Goal: Transaction & Acquisition: Book appointment/travel/reservation

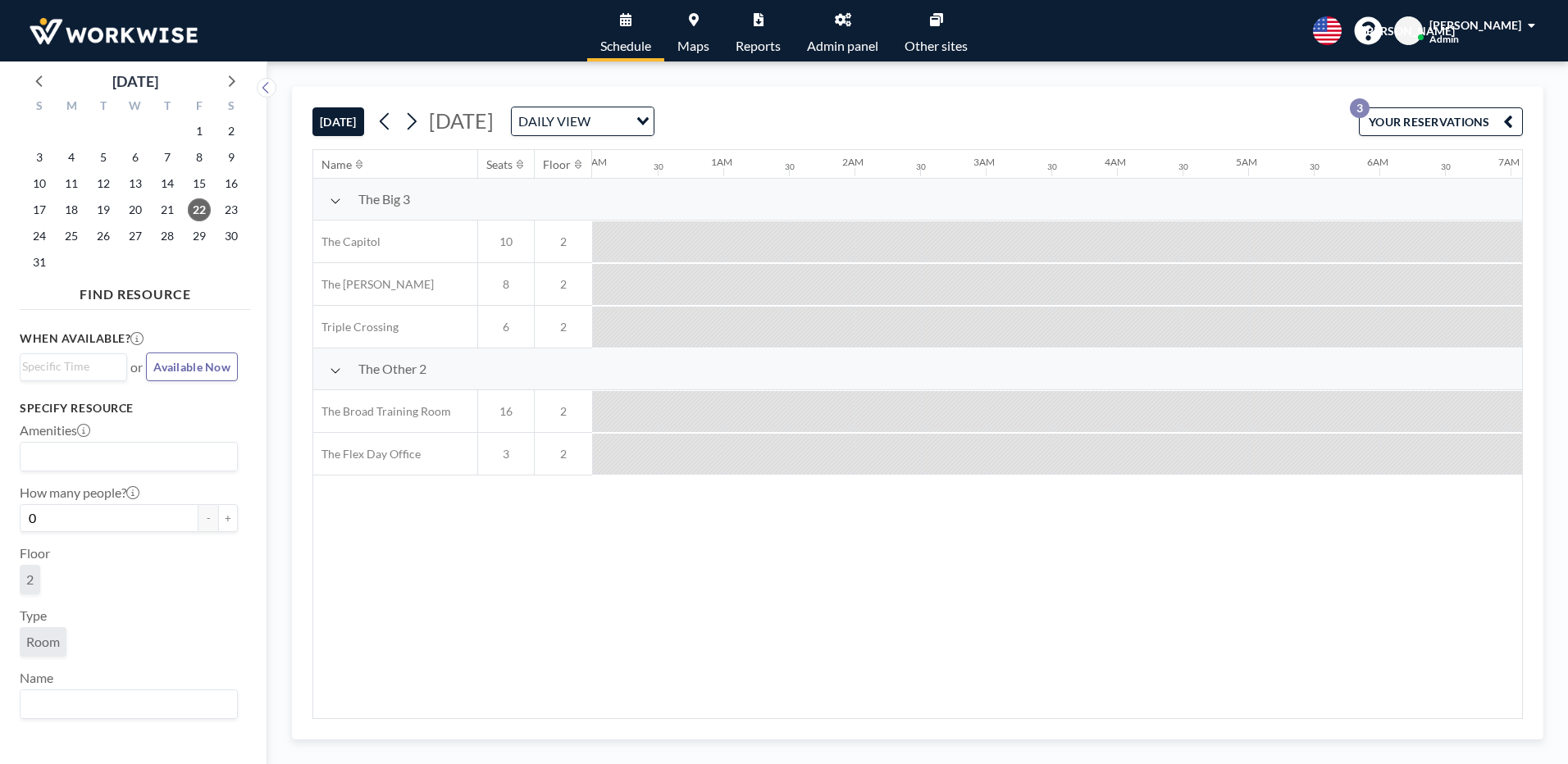
scroll to position [0, 1747]
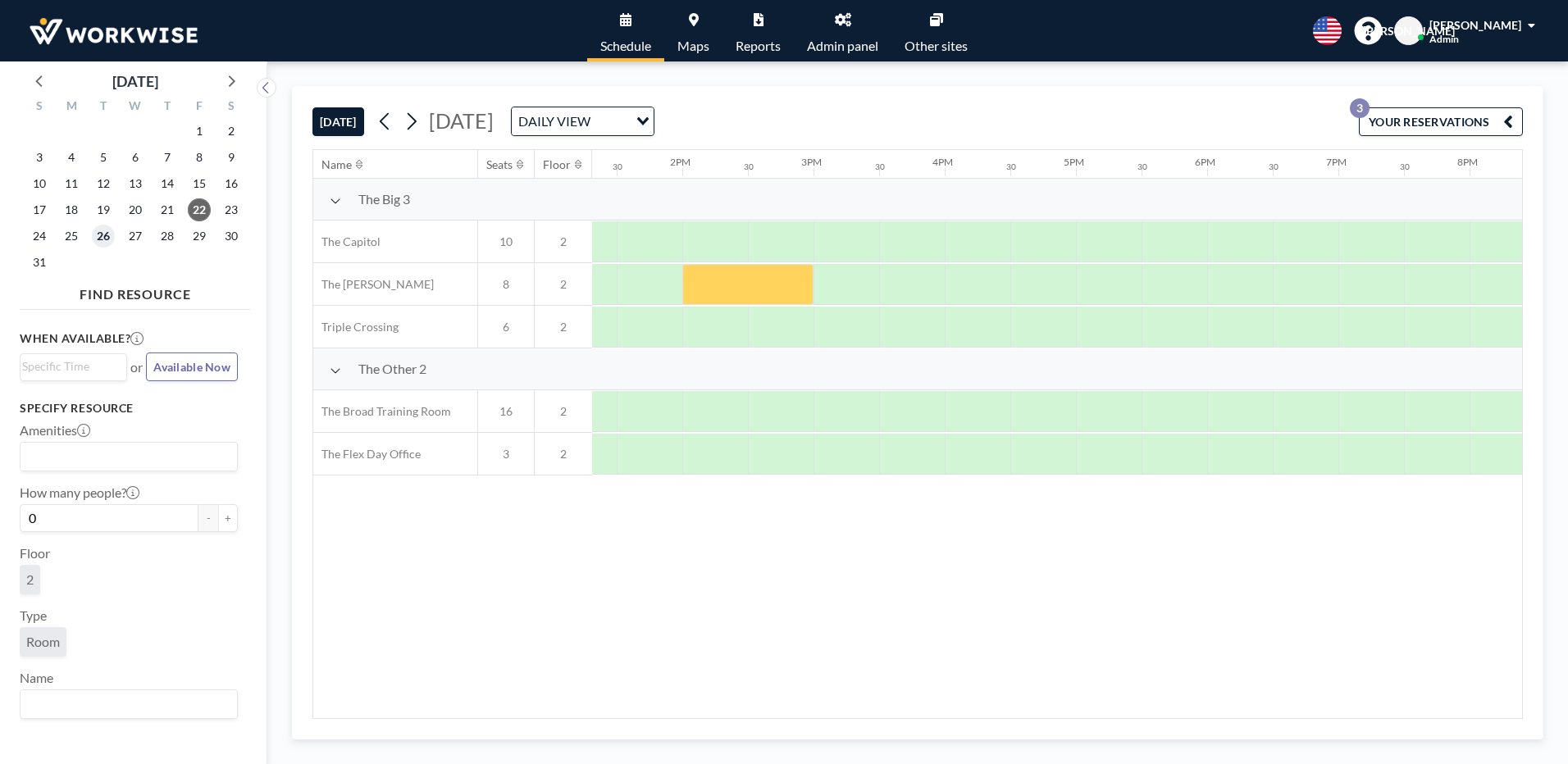
click at [102, 242] on span "26" at bounding box center [102, 236] width 23 height 23
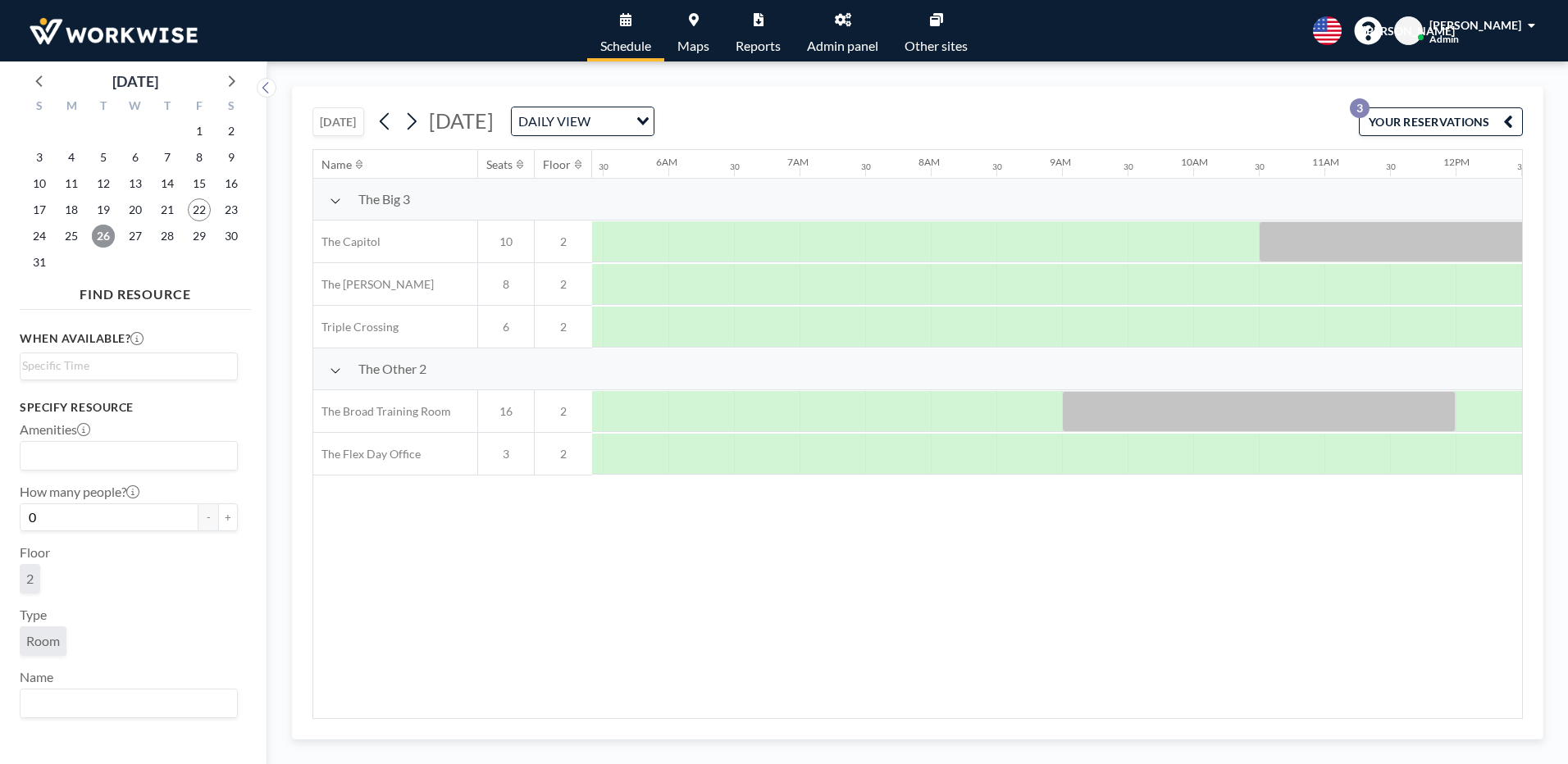
scroll to position [0, 984]
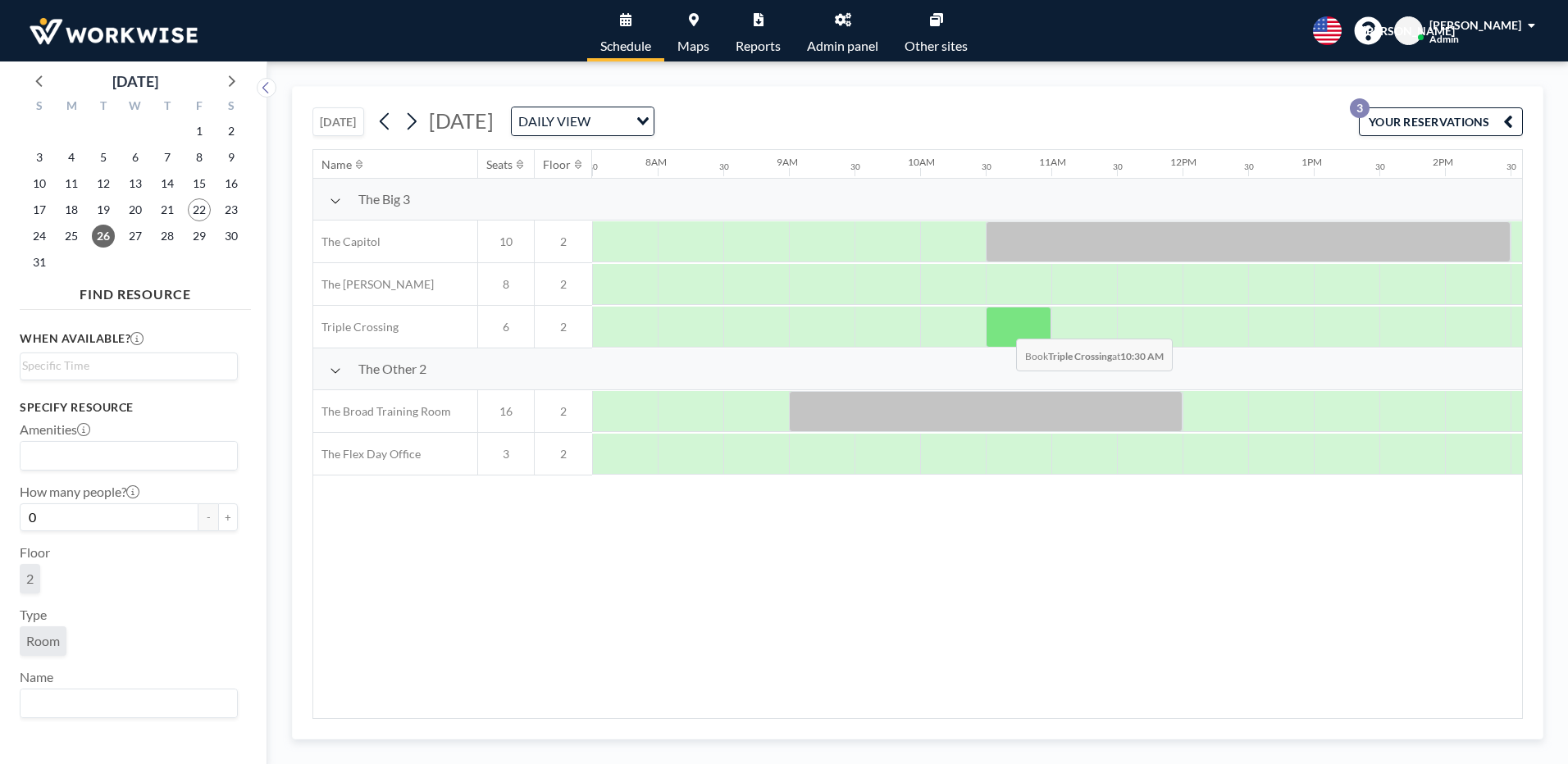
click at [1003, 326] on div at bounding box center [1018, 327] width 65 height 41
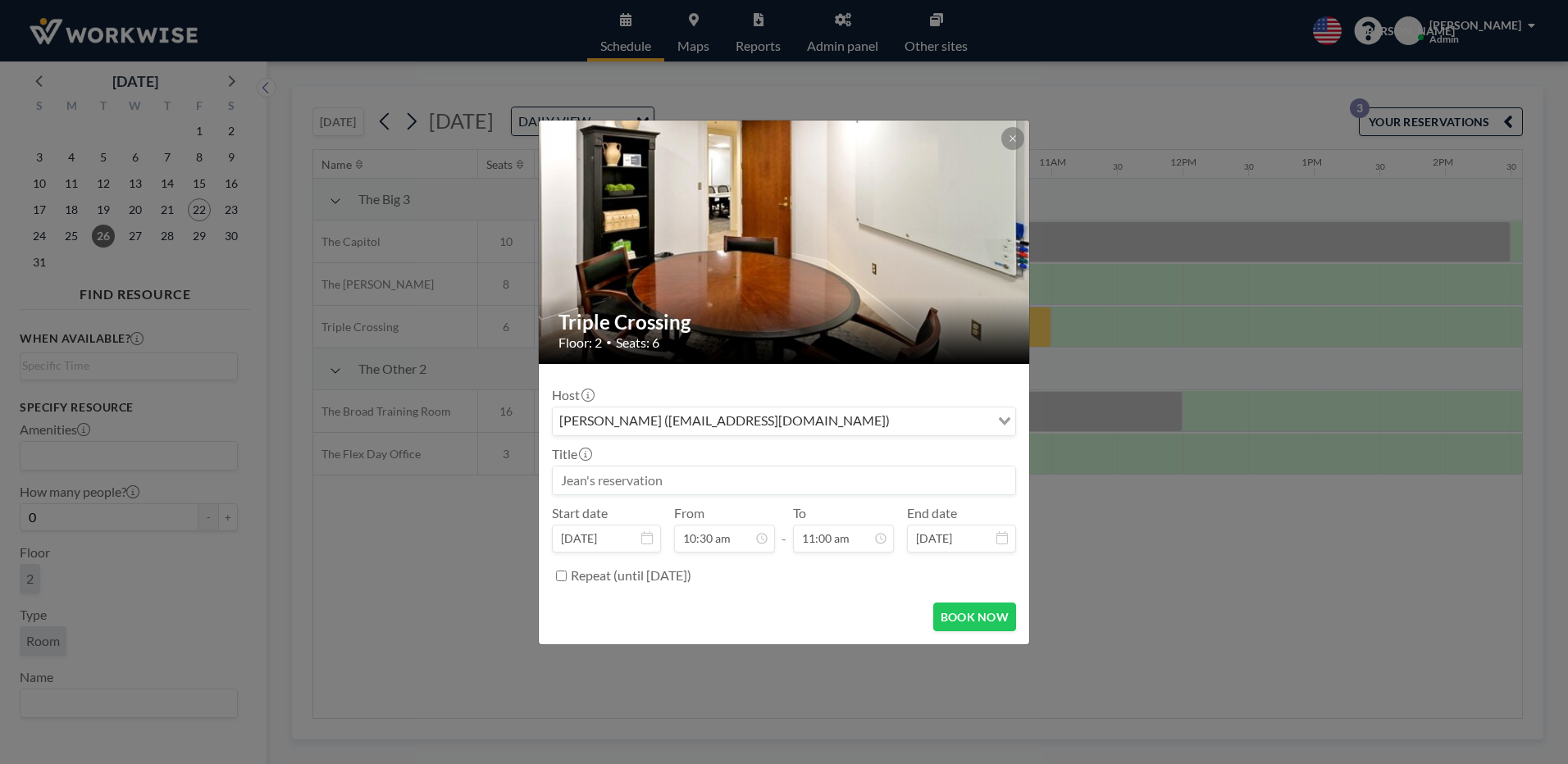
click at [901, 429] on input "Search for option" at bounding box center [940, 421] width 93 height 21
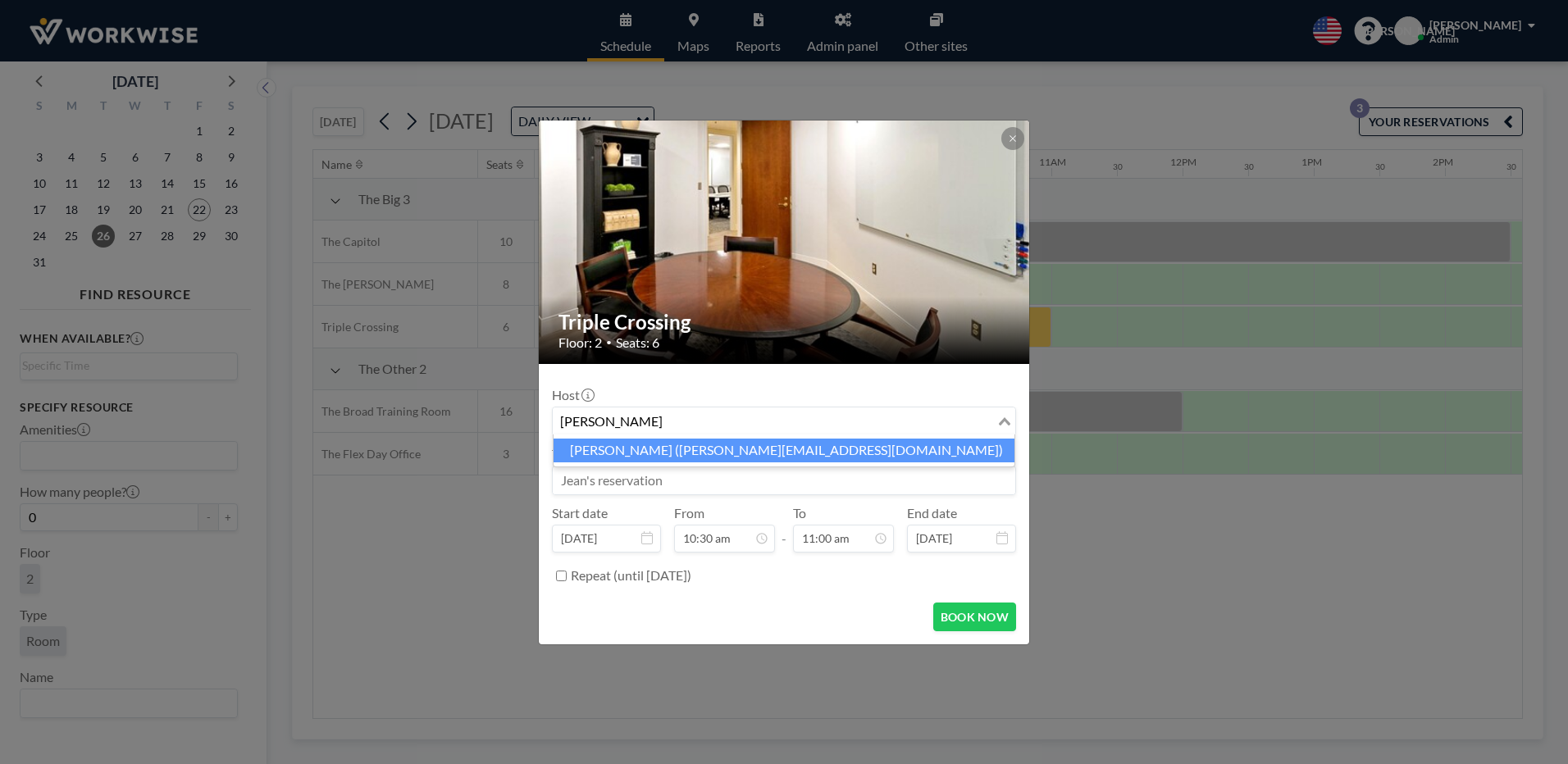
click at [598, 451] on li "[PERSON_NAME] ([PERSON_NAME][EMAIL_ADDRESS][DOMAIN_NAME])" at bounding box center [784, 450] width 461 height 23
type input "[PERSON_NAME]"
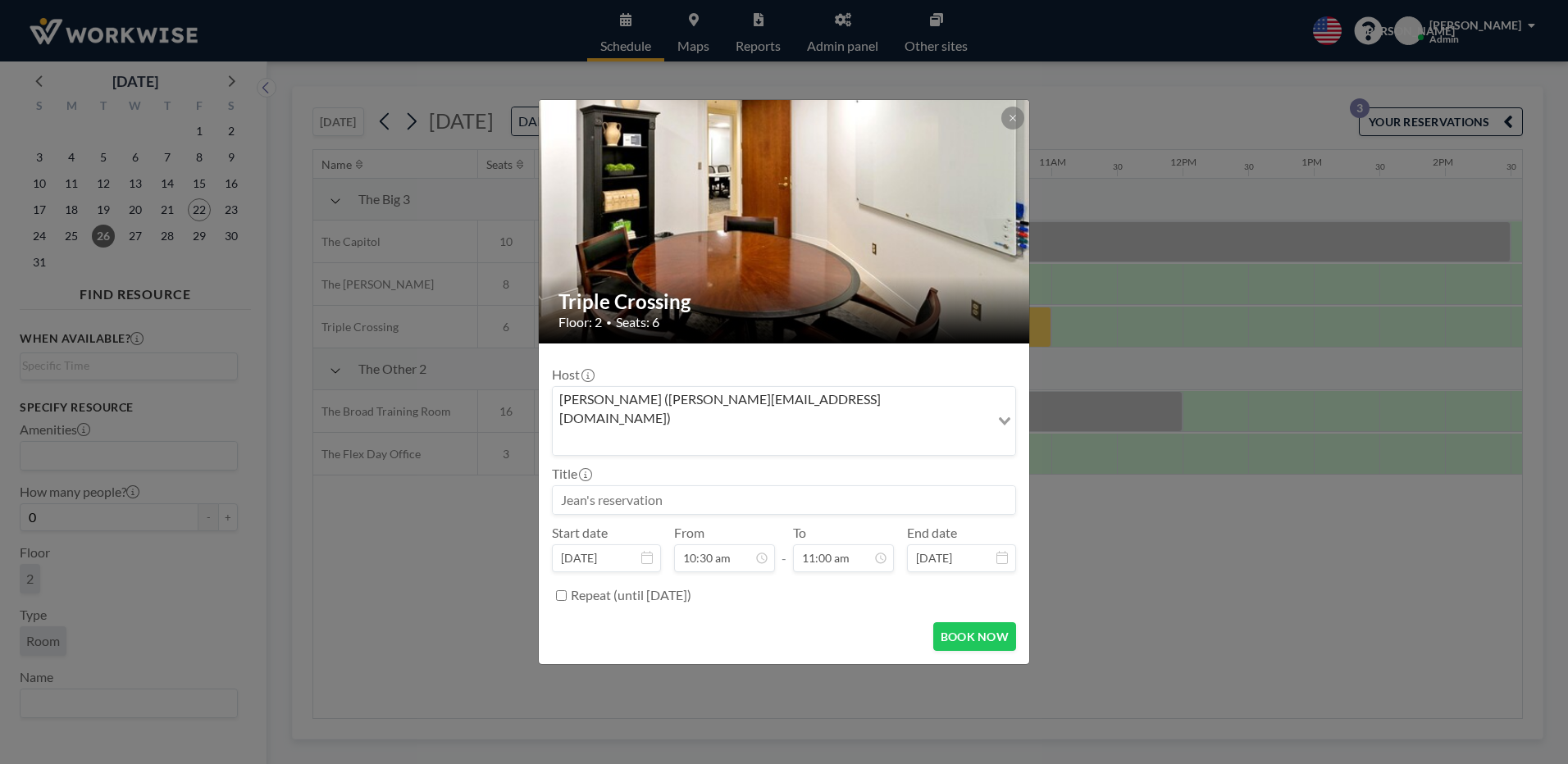
click at [631, 486] on input at bounding box center [784, 500] width 462 height 28
click at [741, 417] on div "12:00 pm" at bounding box center [805, 431] width 192 height 29
type input "[US_STATE] Wholsesale"
type input "12:00 pm"
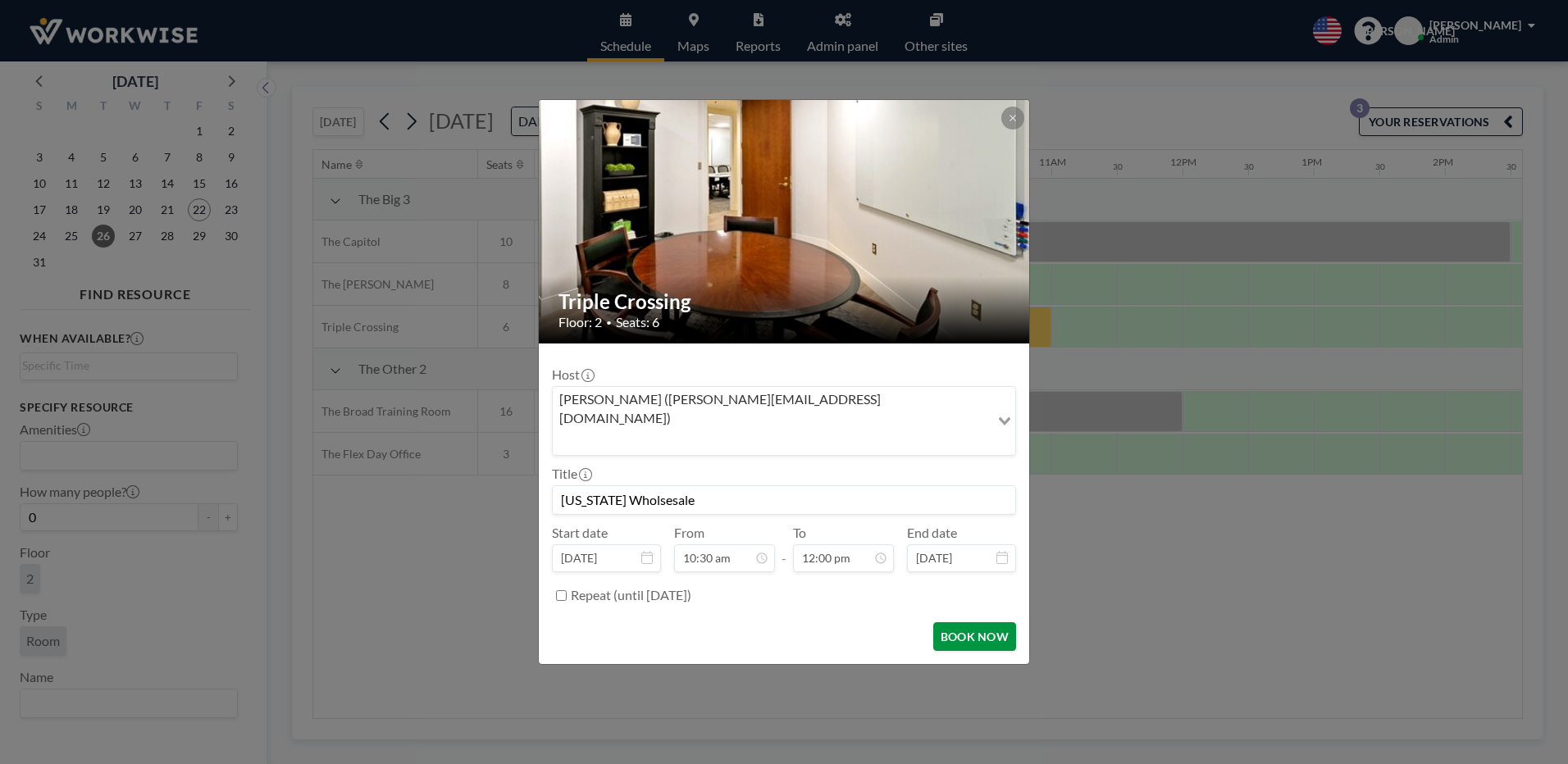
click at [975, 622] on button "BOOK NOW" at bounding box center [974, 637] width 83 height 29
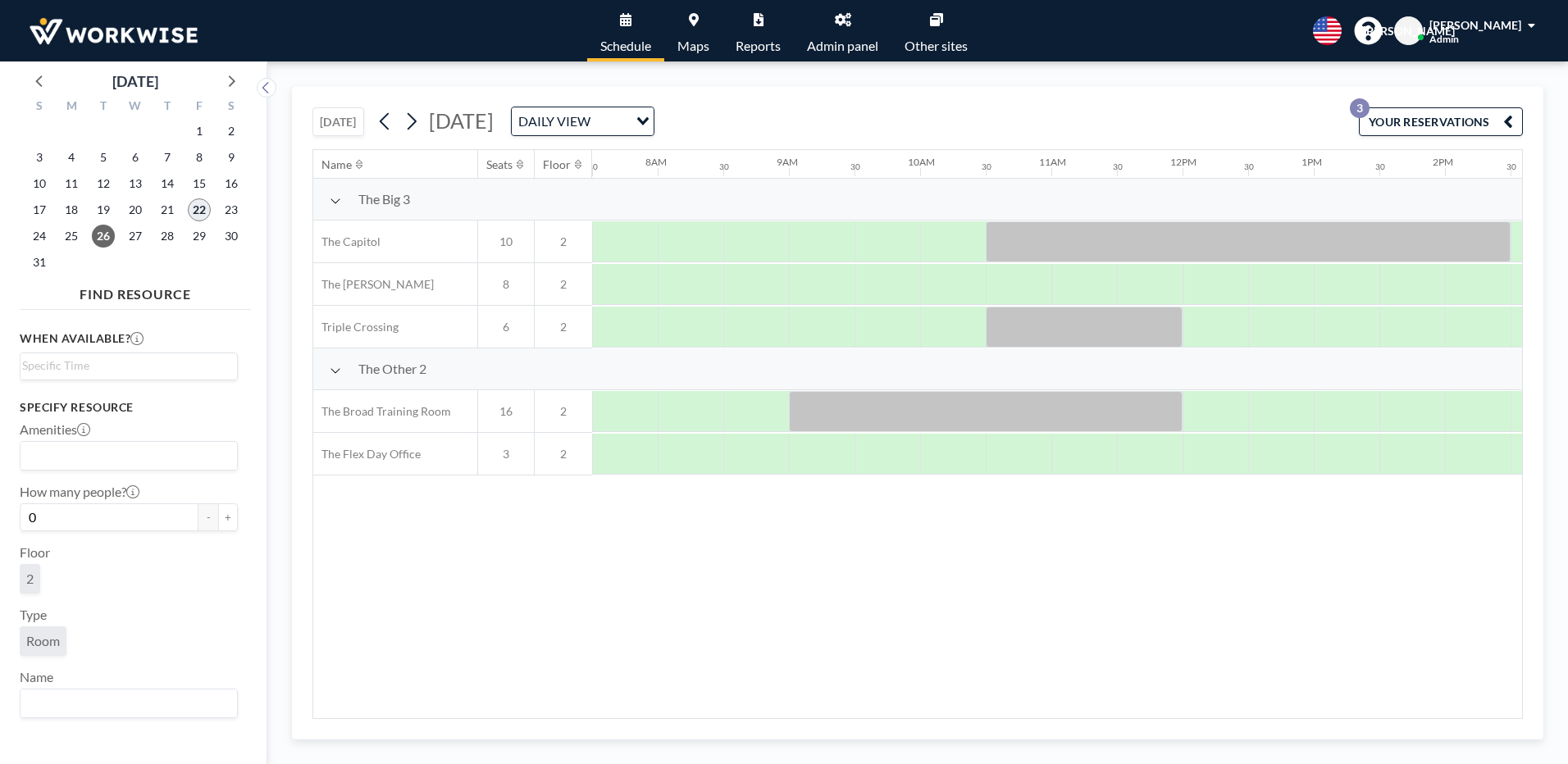
click at [206, 201] on span "22" at bounding box center [199, 210] width 23 height 23
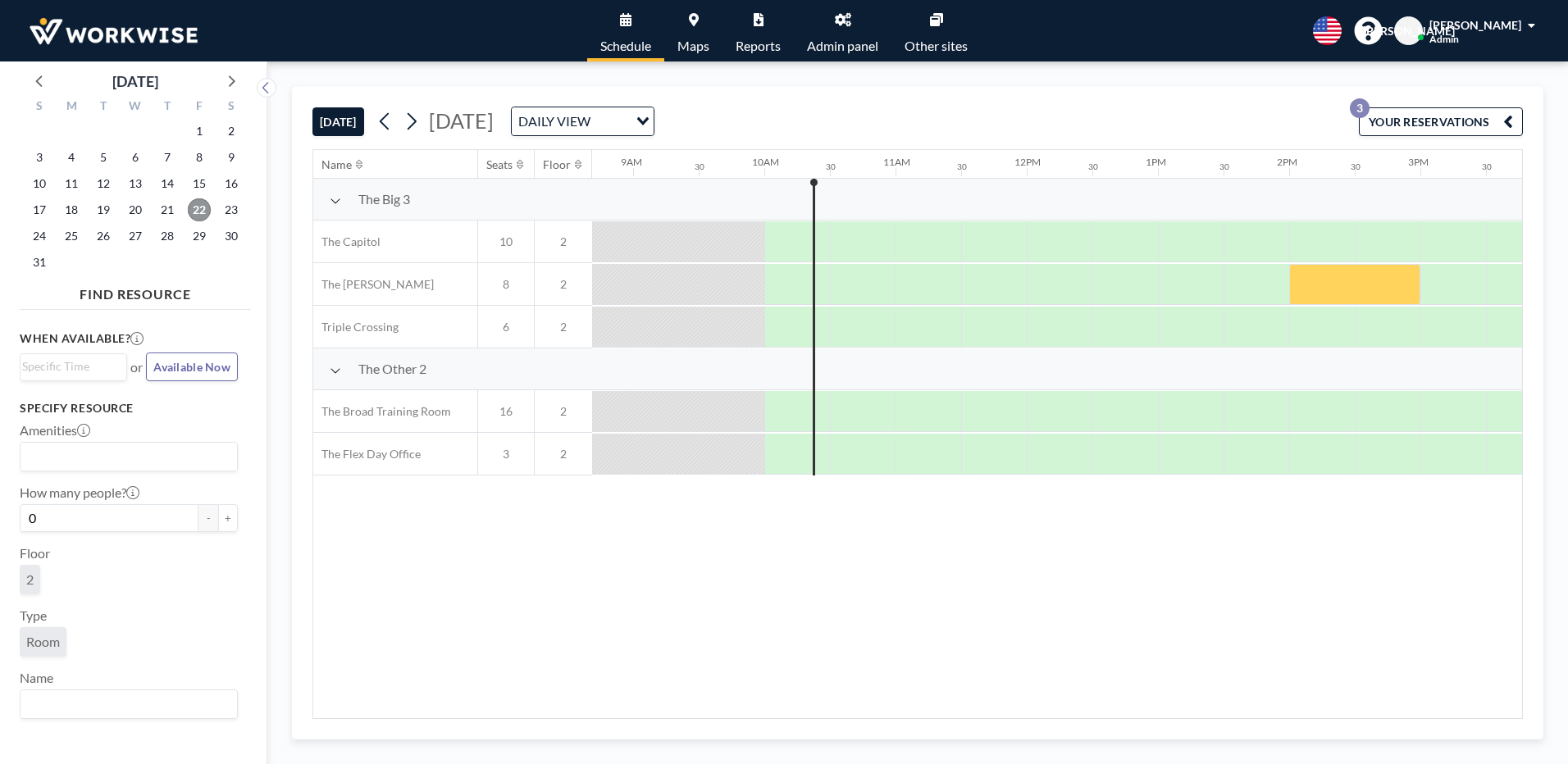
scroll to position [0, 1247]
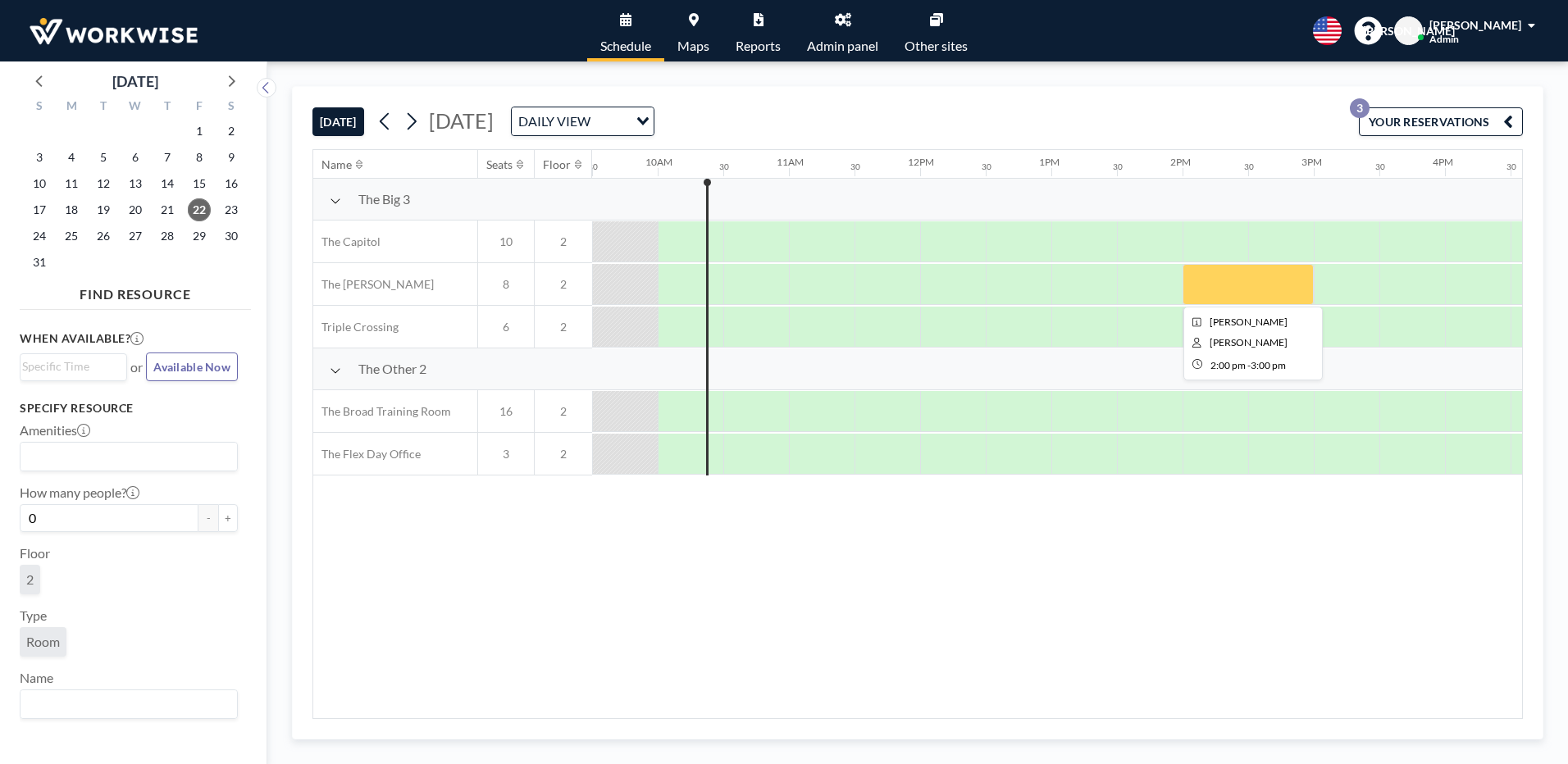
click at [1244, 281] on div at bounding box center [1248, 284] width 131 height 41
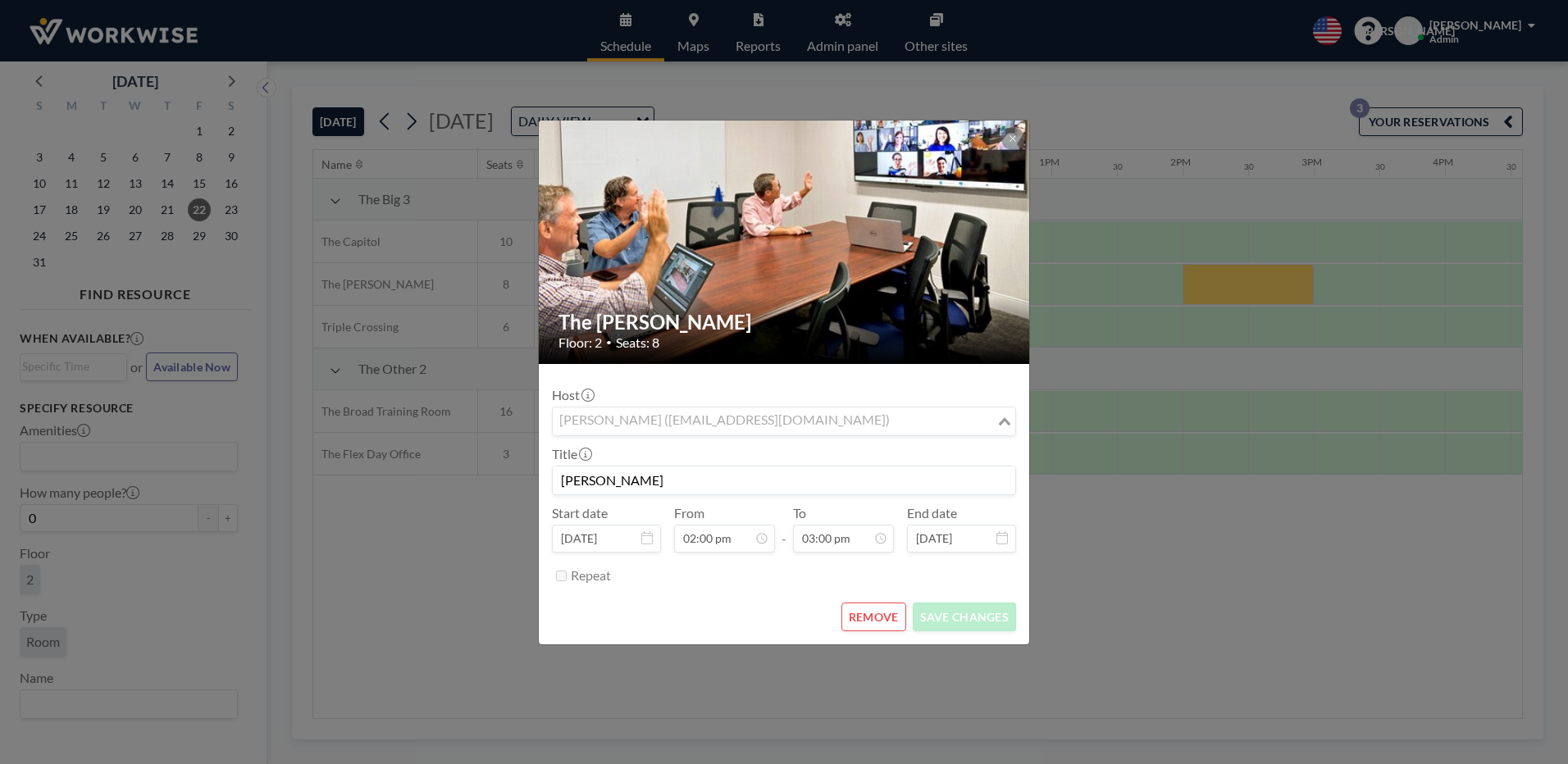
click at [847, 424] on input "Search for option" at bounding box center [774, 421] width 440 height 21
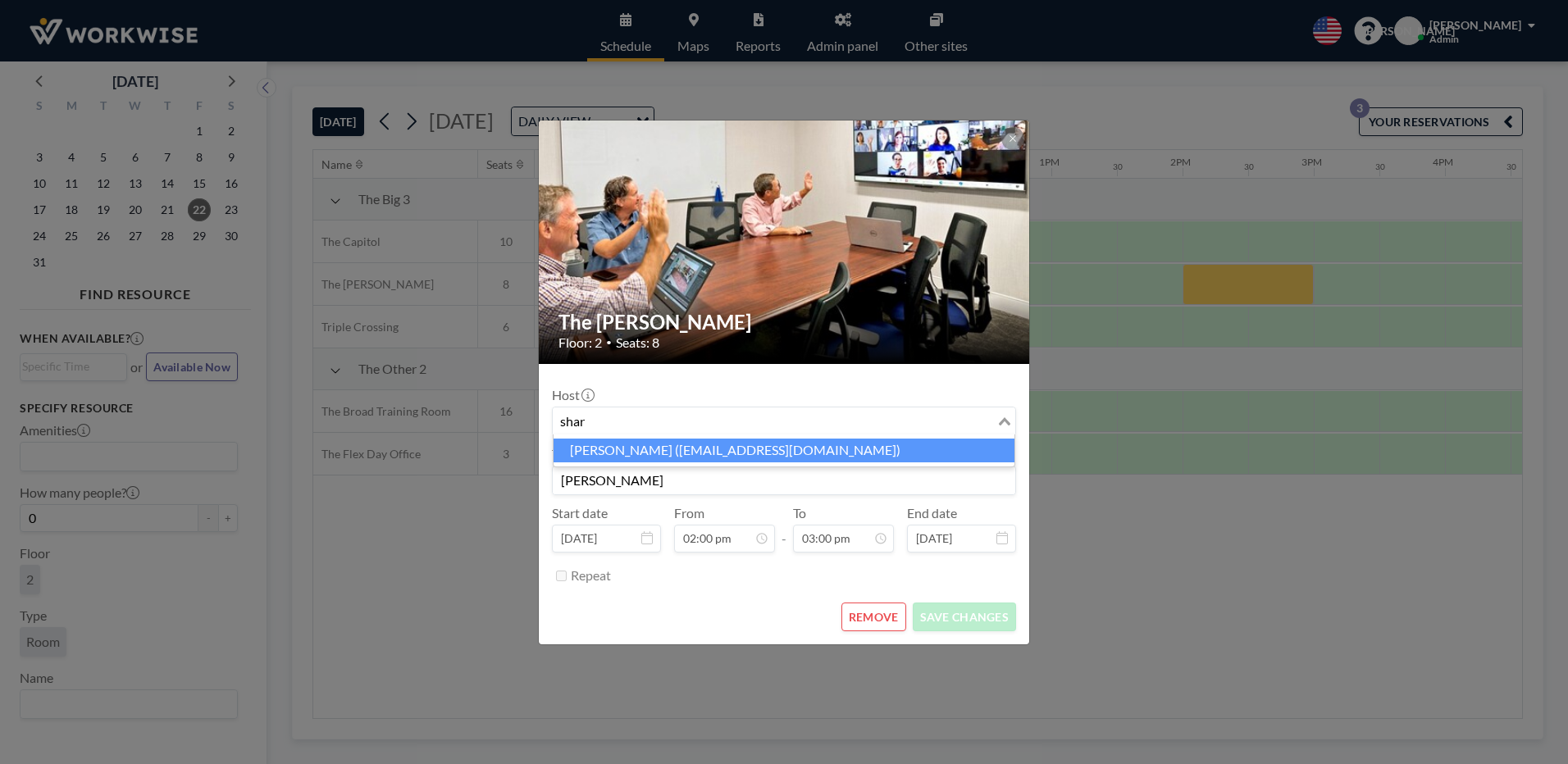
click at [636, 452] on li "[PERSON_NAME] ([EMAIL_ADDRESS][DOMAIN_NAME])" at bounding box center [784, 450] width 461 height 23
type input "shar"
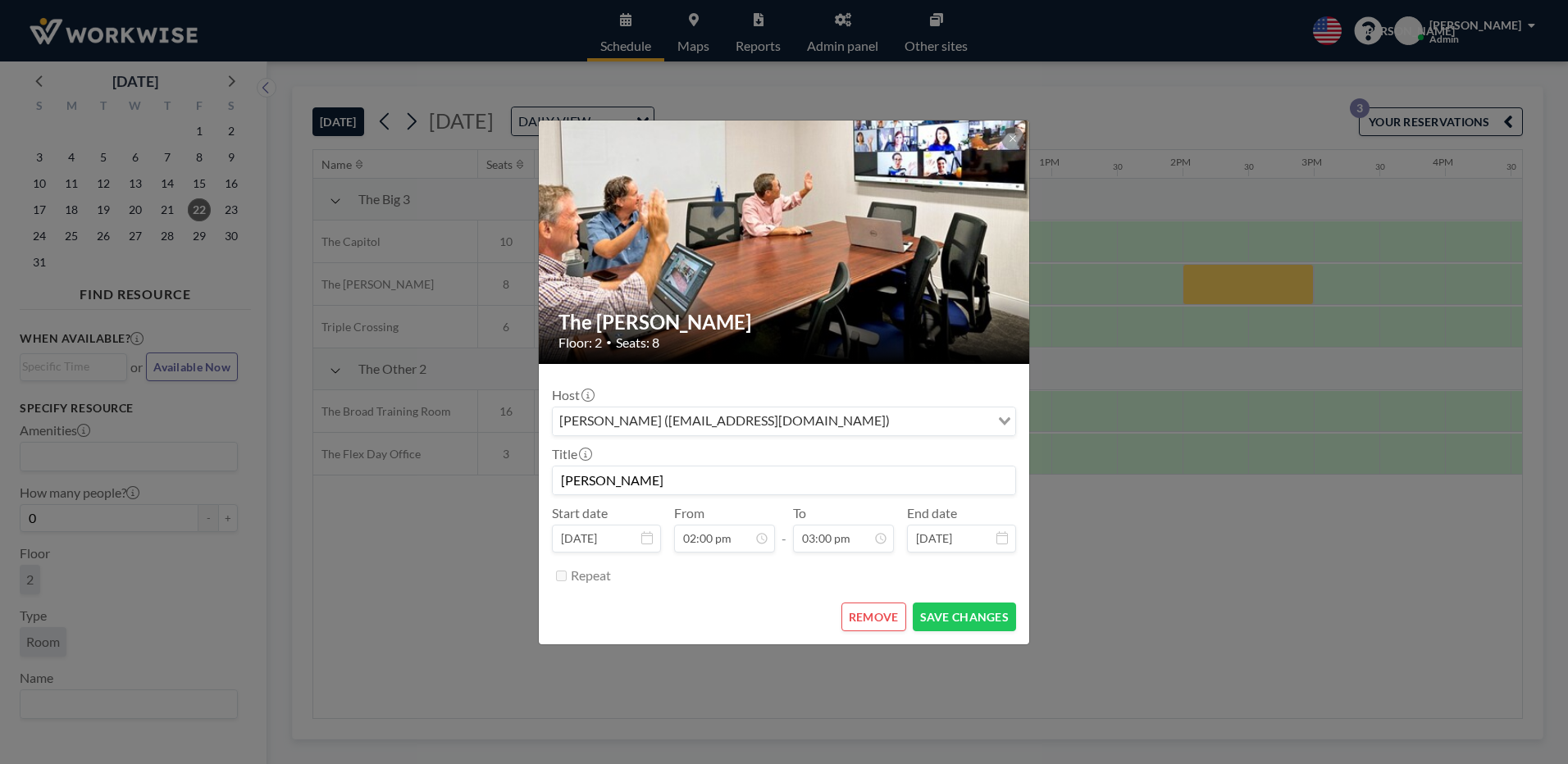
scroll to position [204, 0]
click at [967, 614] on button "SAVE CHANGES" at bounding box center [964, 616] width 103 height 29
